Goal: Information Seeking & Learning: Compare options

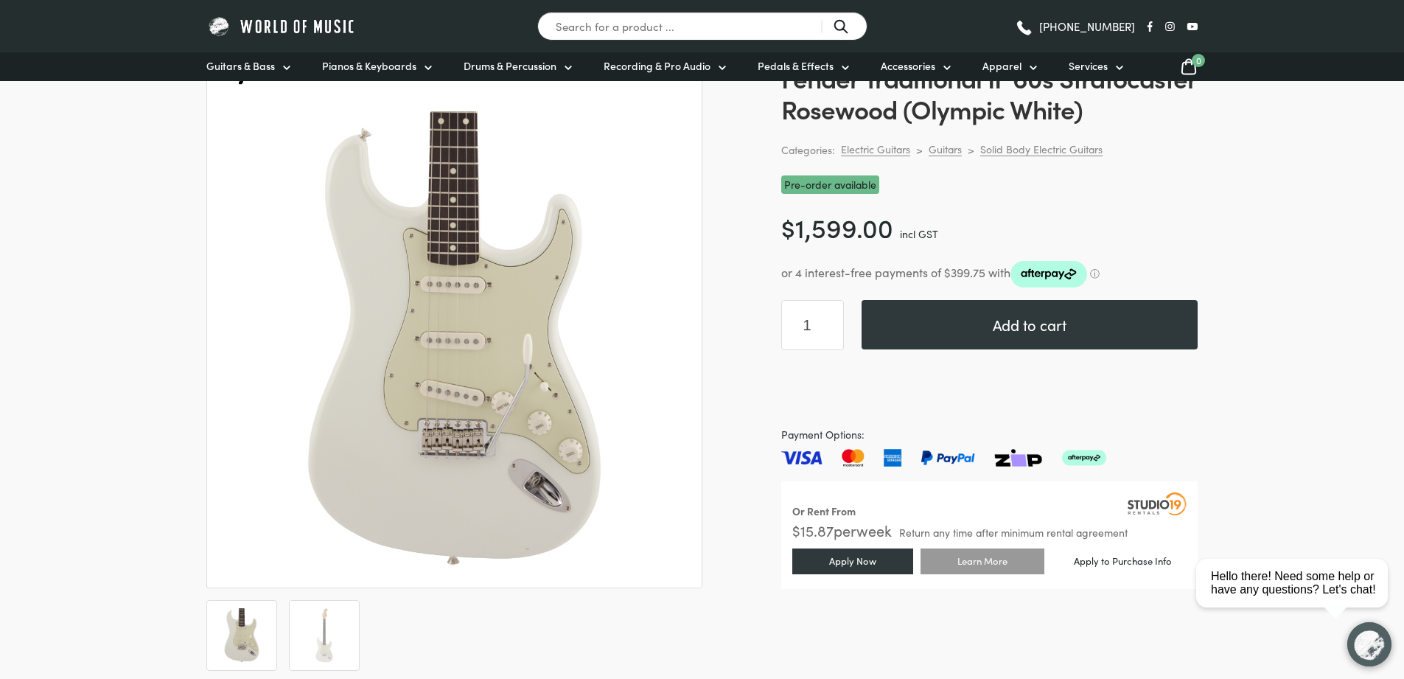
scroll to position [215, 0]
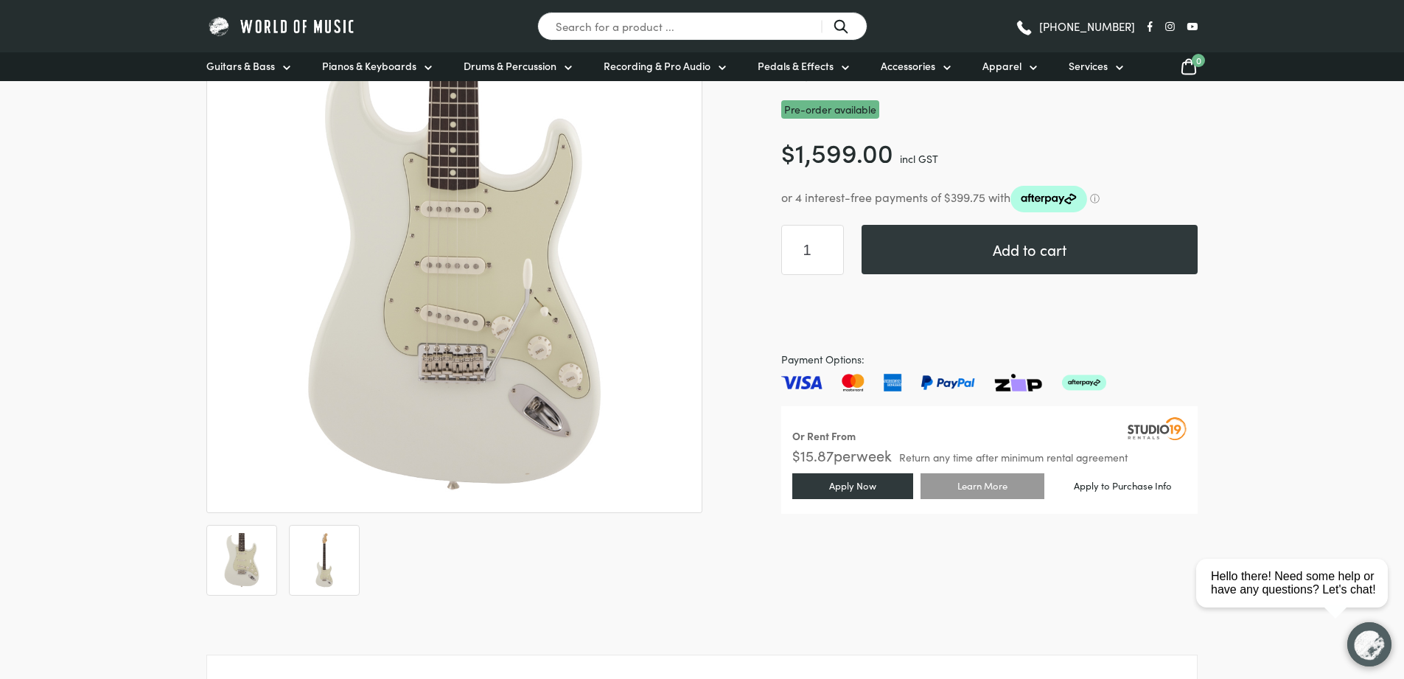
click at [360, 554] on ol at bounding box center [454, 560] width 496 height 71
click at [318, 559] on img at bounding box center [324, 560] width 55 height 55
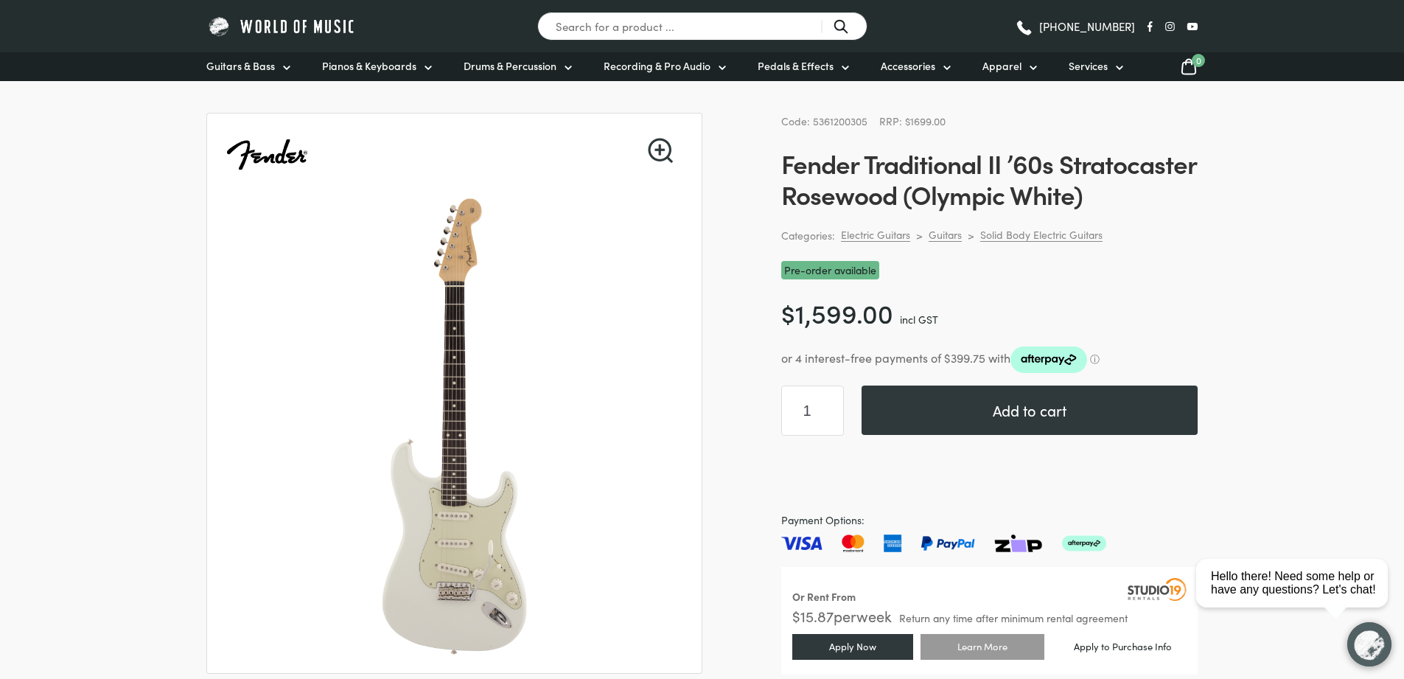
scroll to position [0, 0]
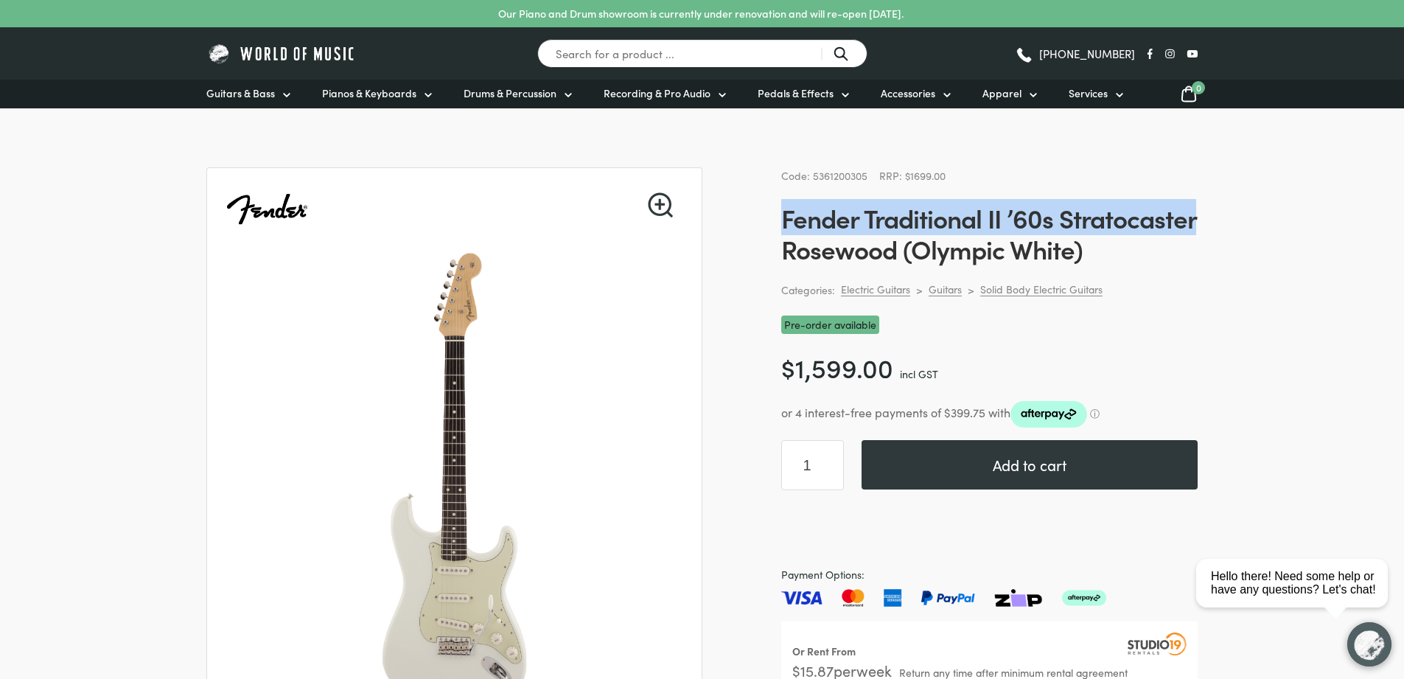
drag, startPoint x: 915, startPoint y: 254, endPoint x: 784, endPoint y: 221, distance: 135.3
click at [784, 221] on h1 "Fender Traditional II ’60s Stratocaster Rosewood (Olympic White)" at bounding box center [989, 233] width 416 height 62
copy h1 "Fender Traditional II ’60s Stratocaster"
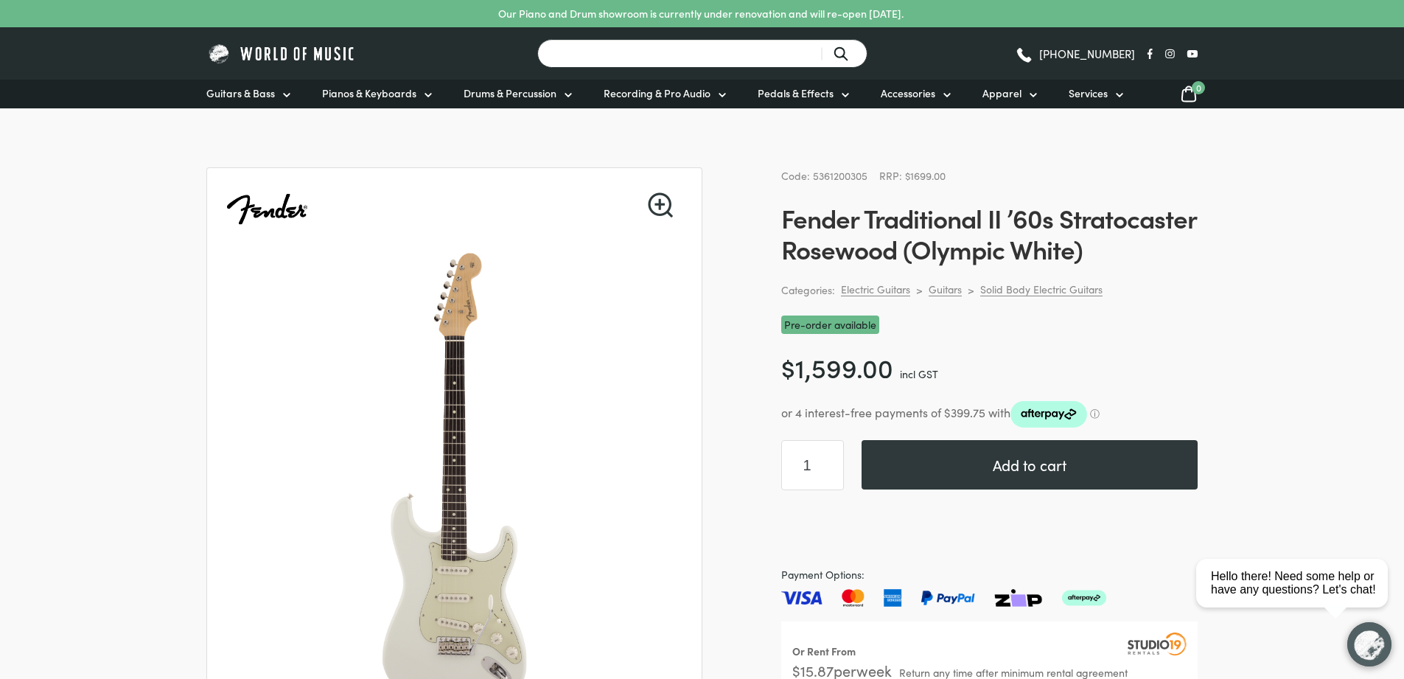
click at [692, 43] on input "Search for a product ..." at bounding box center [702, 53] width 330 height 29
paste input "Fender Traditional II ’60s Stratocaster"
click at [846, 52] on input "Fender Traditional II ’60s Stratocaster" at bounding box center [702, 53] width 330 height 29
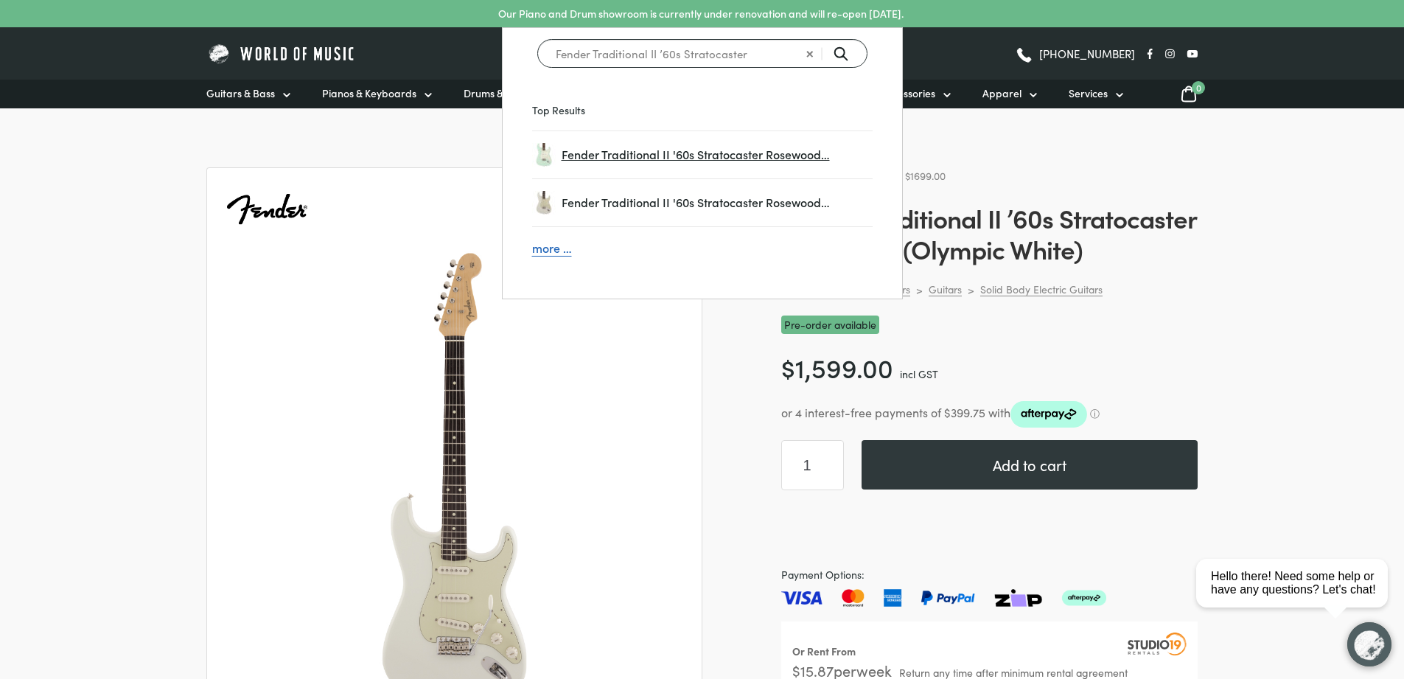
type input "Fender Traditional II ’60s Stratocaster"
click at [697, 158] on span "Fender Traditional II '60s Stratocaster Rosewood…" at bounding box center [717, 154] width 311 height 19
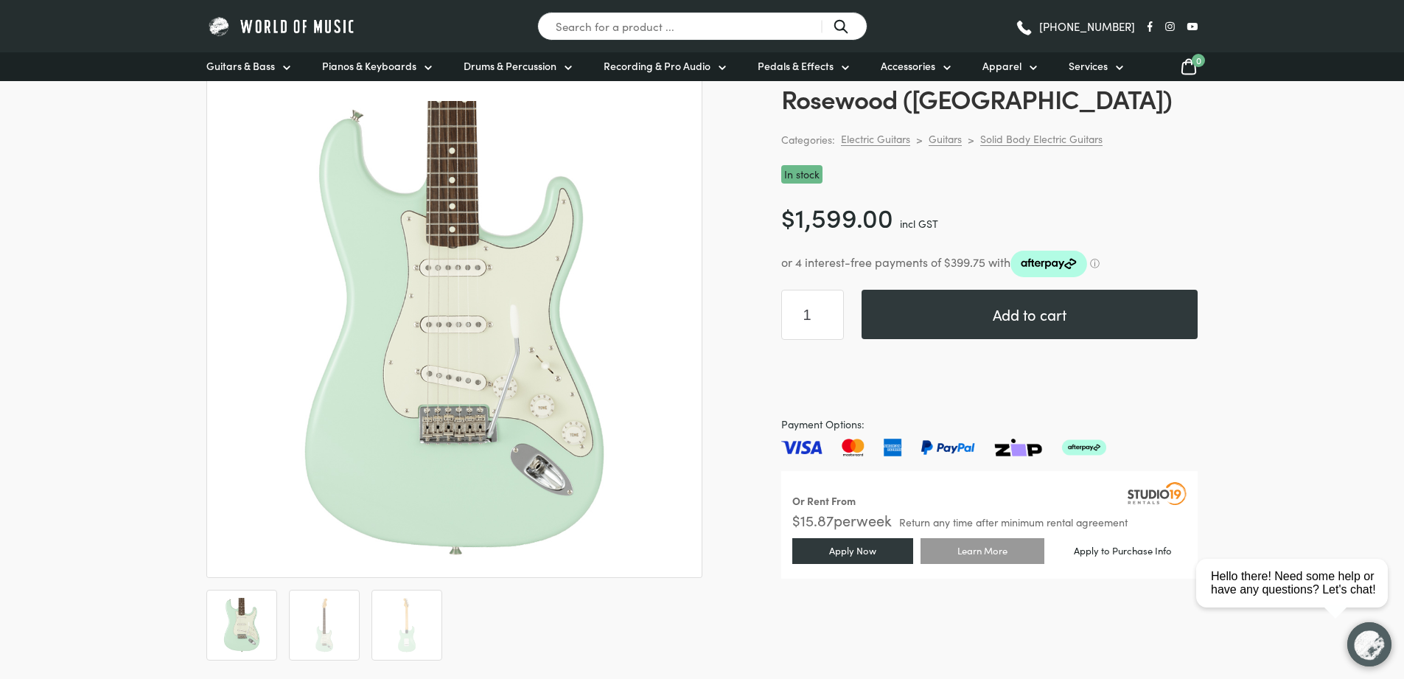
scroll to position [397, 0]
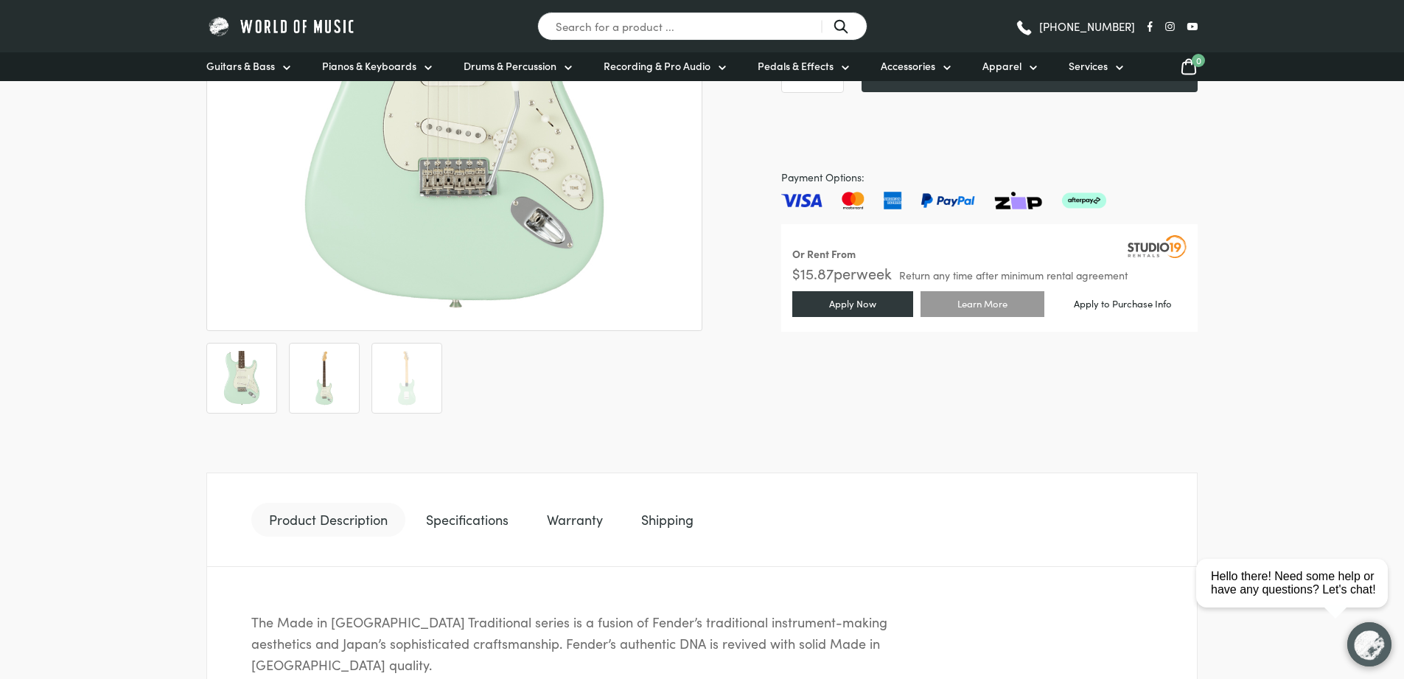
click at [298, 373] on img at bounding box center [324, 378] width 55 height 55
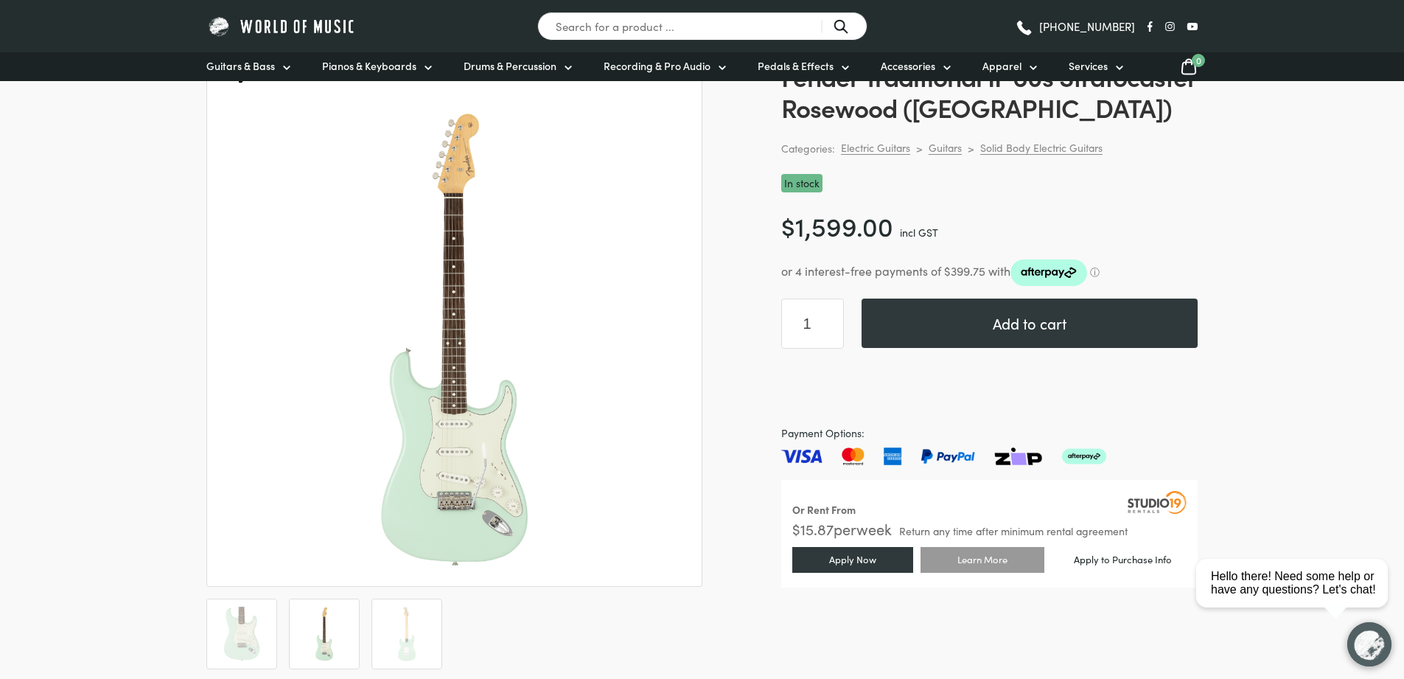
scroll to position [99, 0]
